Goal: Task Accomplishment & Management: Manage account settings

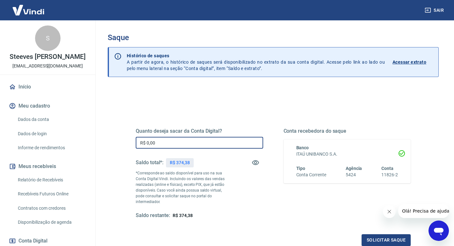
drag, startPoint x: 163, startPoint y: 144, endPoint x: 132, endPoint y: 142, distance: 31.6
click at [132, 142] on div "Quanto deseja sacar da Conta Digital? R$ 0,00 ​ Saldo total*: R$ 374,38 *Corres…" at bounding box center [273, 177] width 290 height 154
type input "R$ 374,38"
click at [379, 234] on button "Solicitar saque" at bounding box center [386, 240] width 49 height 12
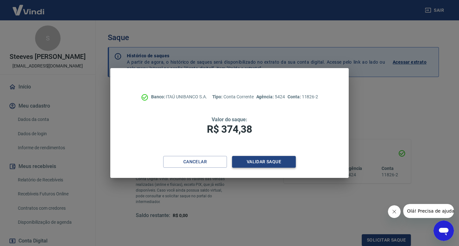
click at [262, 163] on button "Validar saque" at bounding box center [264, 162] width 64 height 12
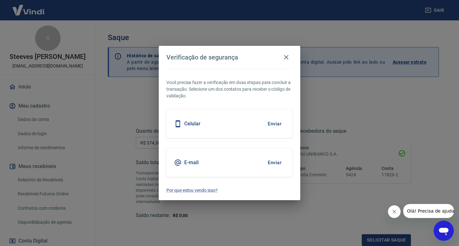
click at [193, 162] on h5 "E-mail" at bounding box center [191, 163] width 14 height 6
click at [269, 163] on button "Enviar" at bounding box center [274, 162] width 21 height 13
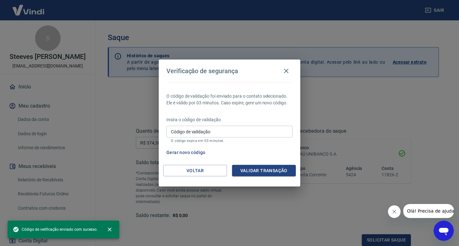
click at [217, 132] on input "Código de validação" at bounding box center [229, 132] width 126 height 12
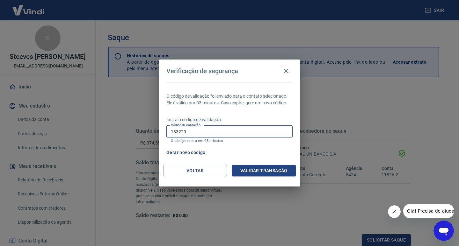
type input "183229"
click at [258, 171] on button "Validar transação" at bounding box center [264, 171] width 64 height 12
